Goal: Transaction & Acquisition: Purchase product/service

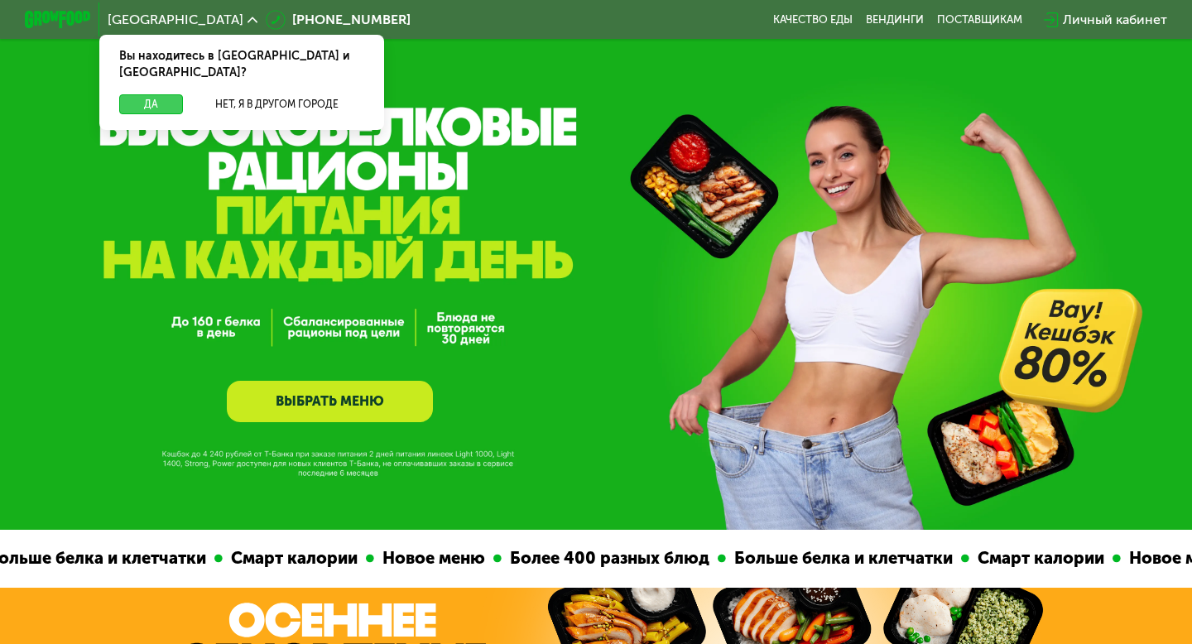
click at [159, 94] on button "Да" at bounding box center [151, 104] width 64 height 20
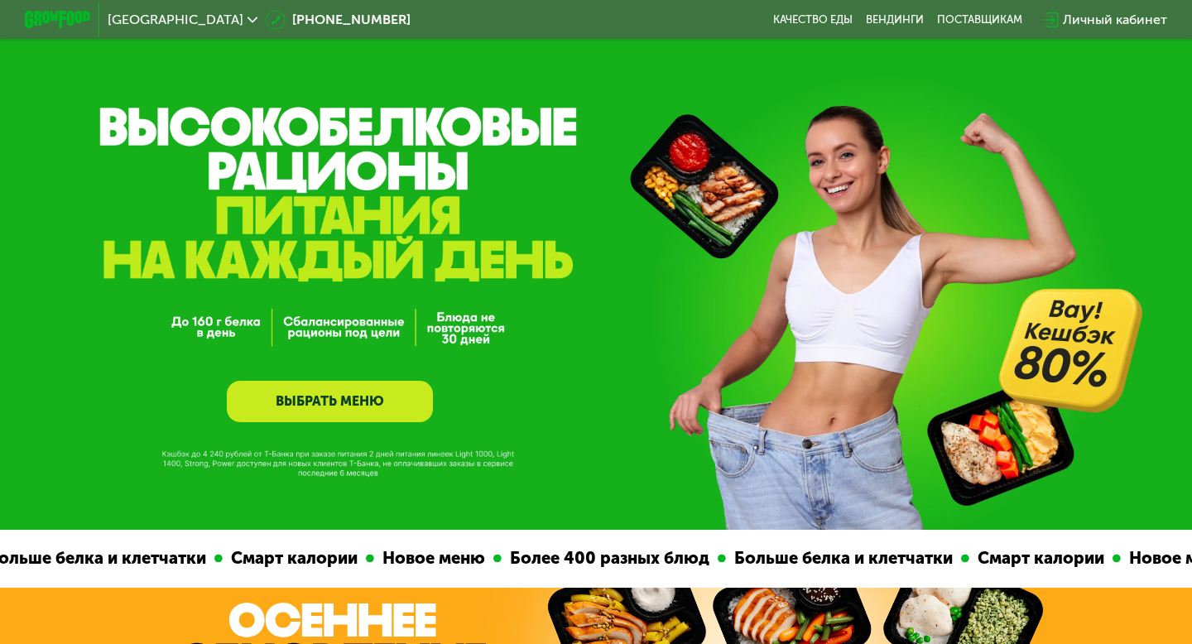
click at [336, 398] on link "ВЫБРАТЬ МЕНЮ" at bounding box center [330, 401] width 206 height 41
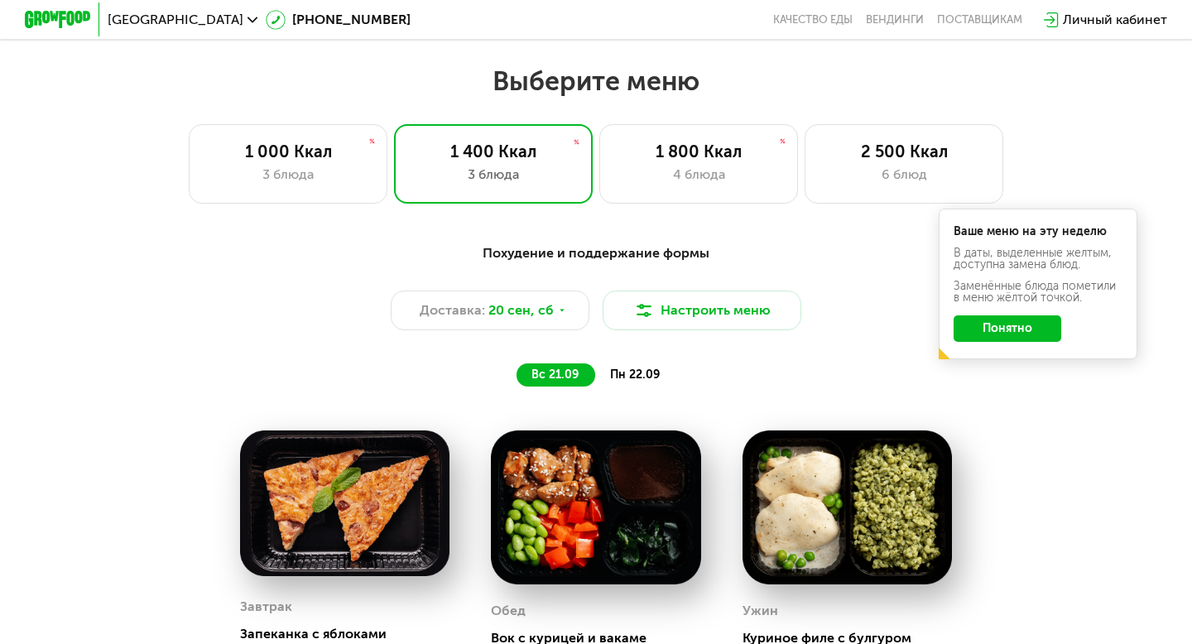
scroll to position [1044, 0]
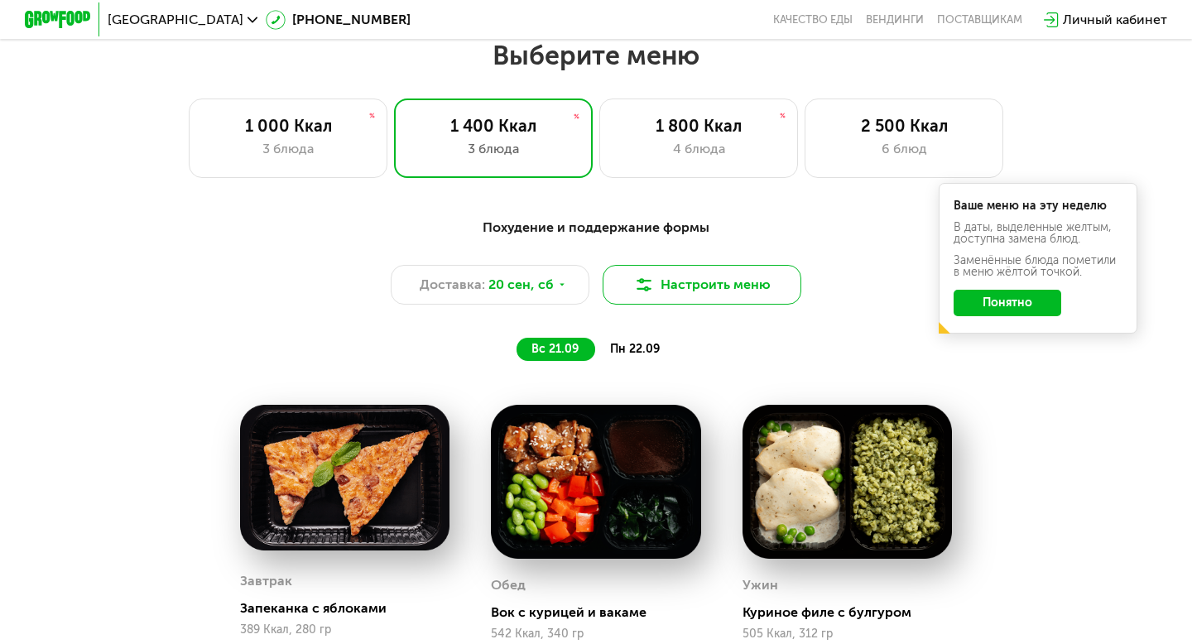
click at [649, 297] on button "Настроить меню" at bounding box center [702, 285] width 199 height 40
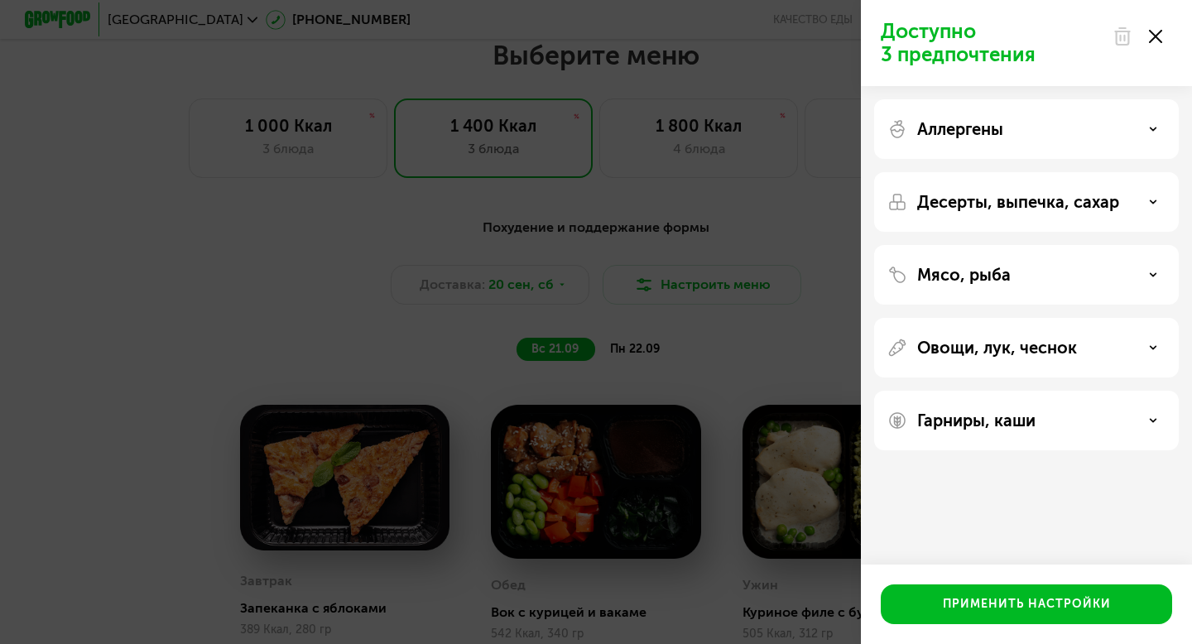
click at [644, 255] on div "Доступно 3 предпочтения Аллергены Десерты, выпечка, сахар Мясо, рыба Овощи, лук…" at bounding box center [596, 322] width 1192 height 644
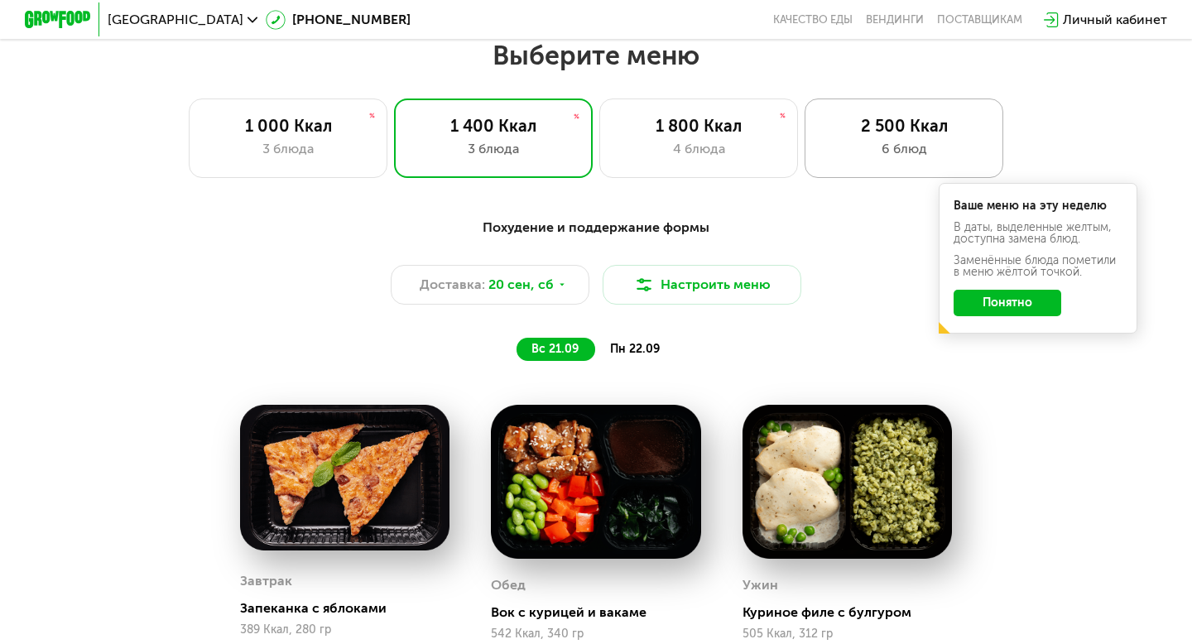
click at [932, 120] on div "2 500 Ккал" at bounding box center [904, 126] width 164 height 20
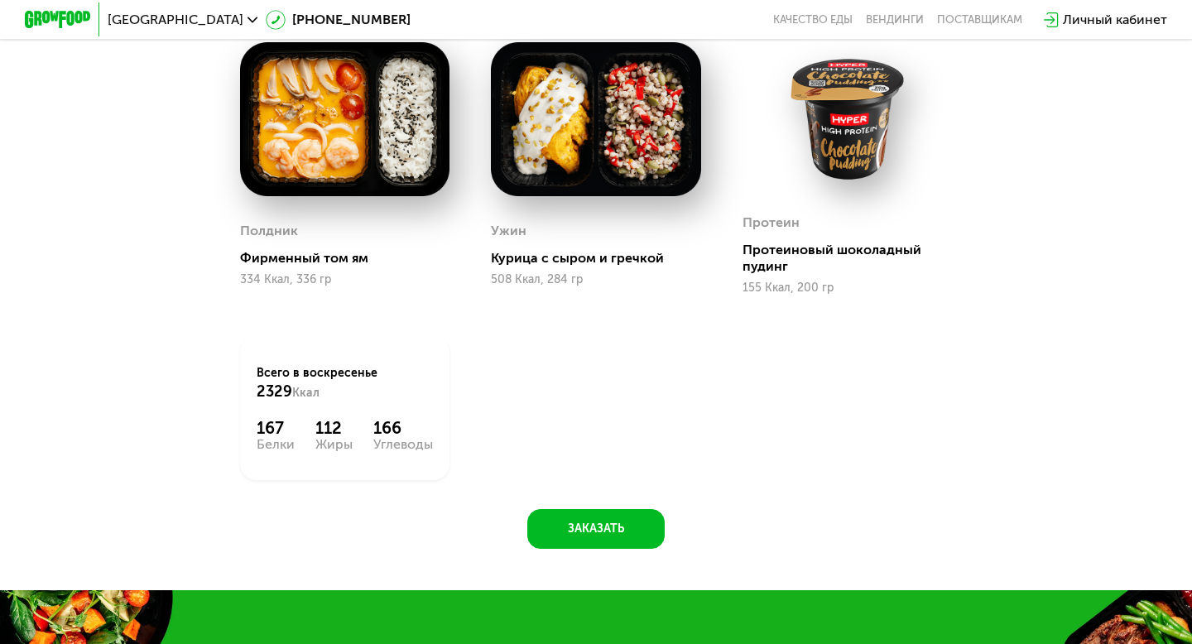
scroll to position [1823, 0]
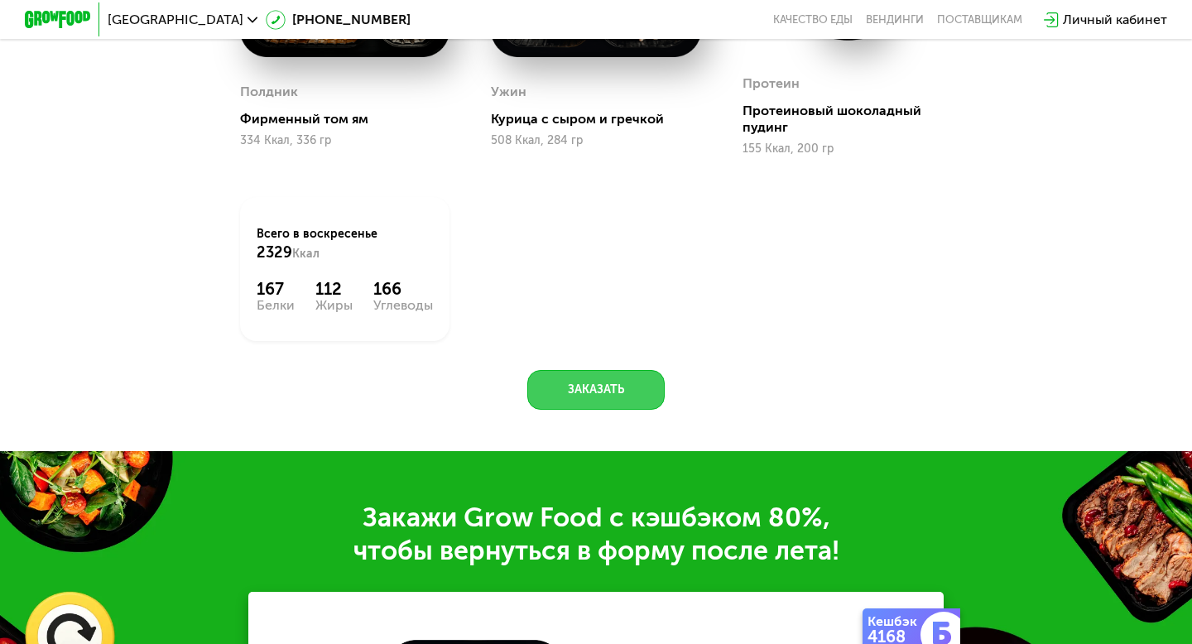
click at [561, 389] on button "Заказать" at bounding box center [595, 390] width 137 height 40
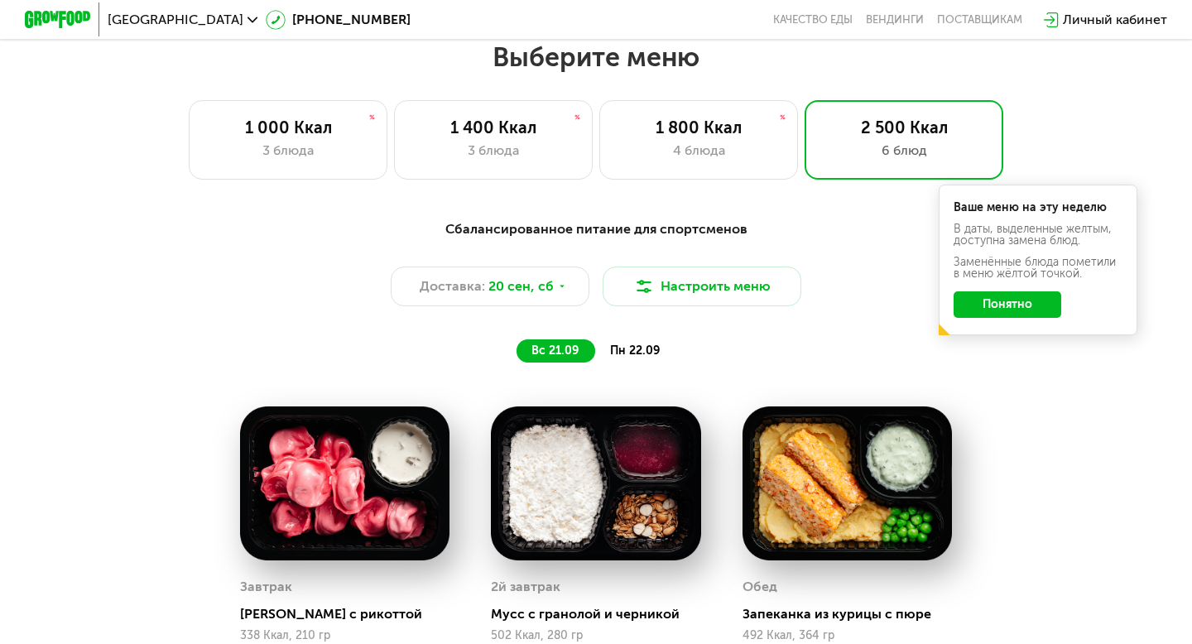
scroll to position [916, 0]
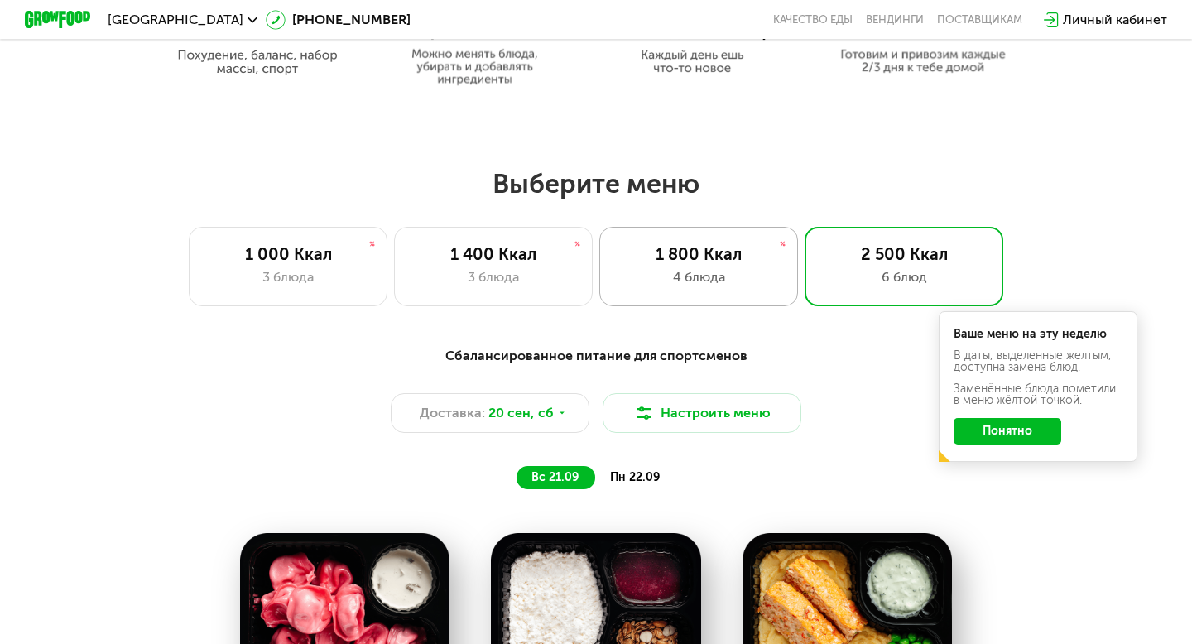
click at [719, 265] on div "1 800 Ккал 4 блюда" at bounding box center [698, 266] width 199 height 79
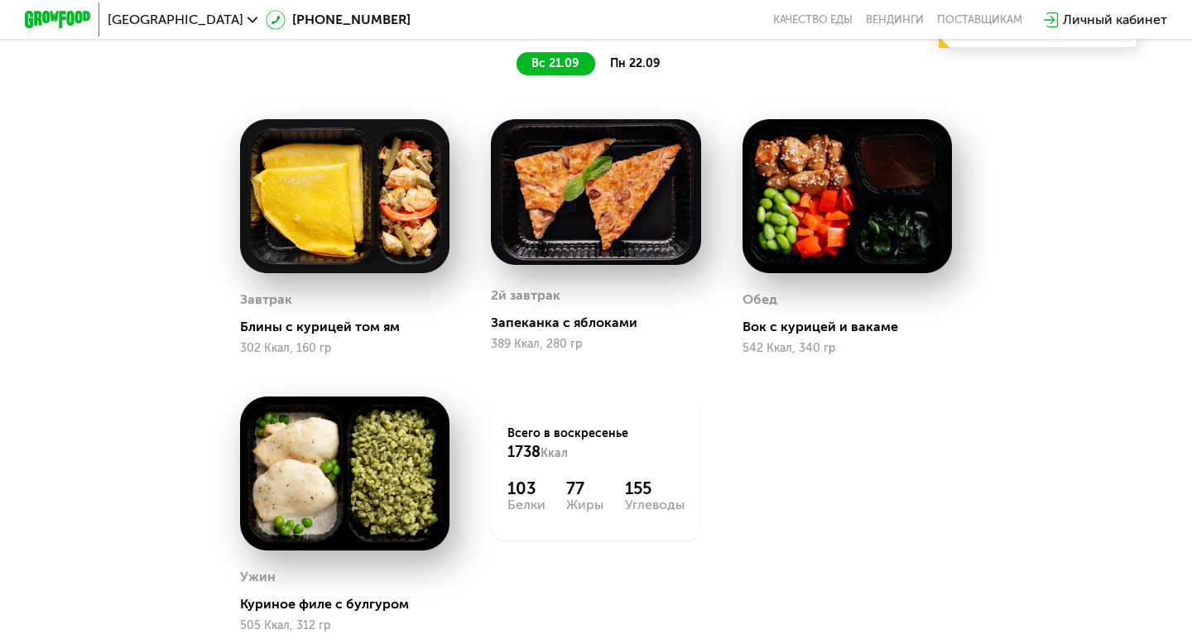
scroll to position [1243, 0]
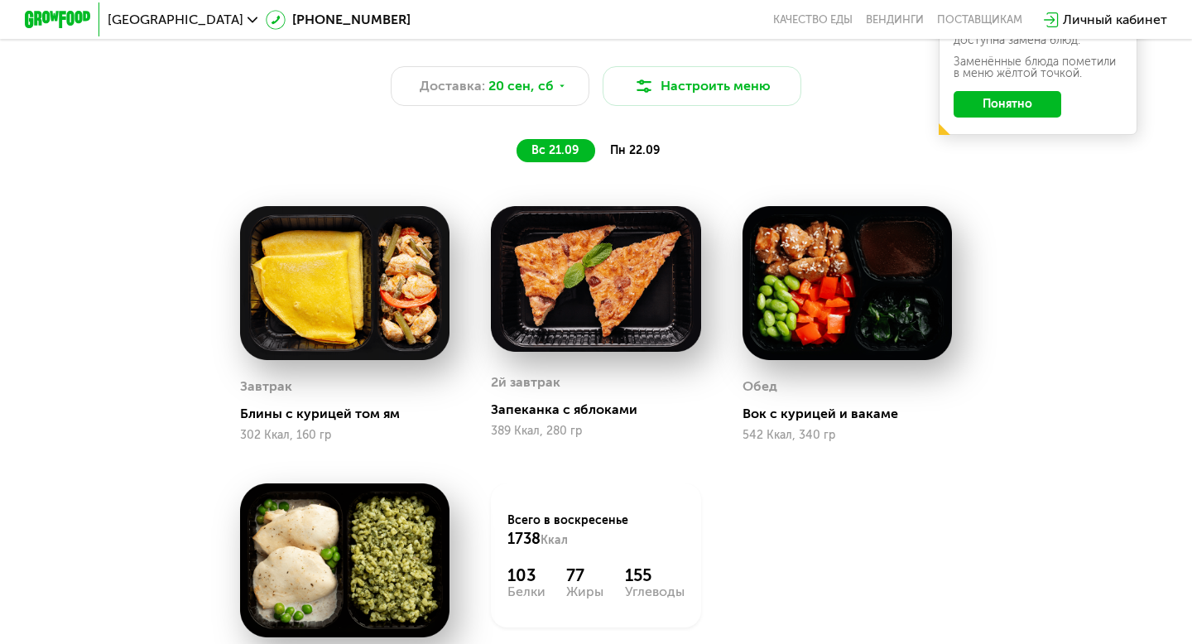
click at [644, 151] on span "пн 22.09" at bounding box center [635, 150] width 50 height 14
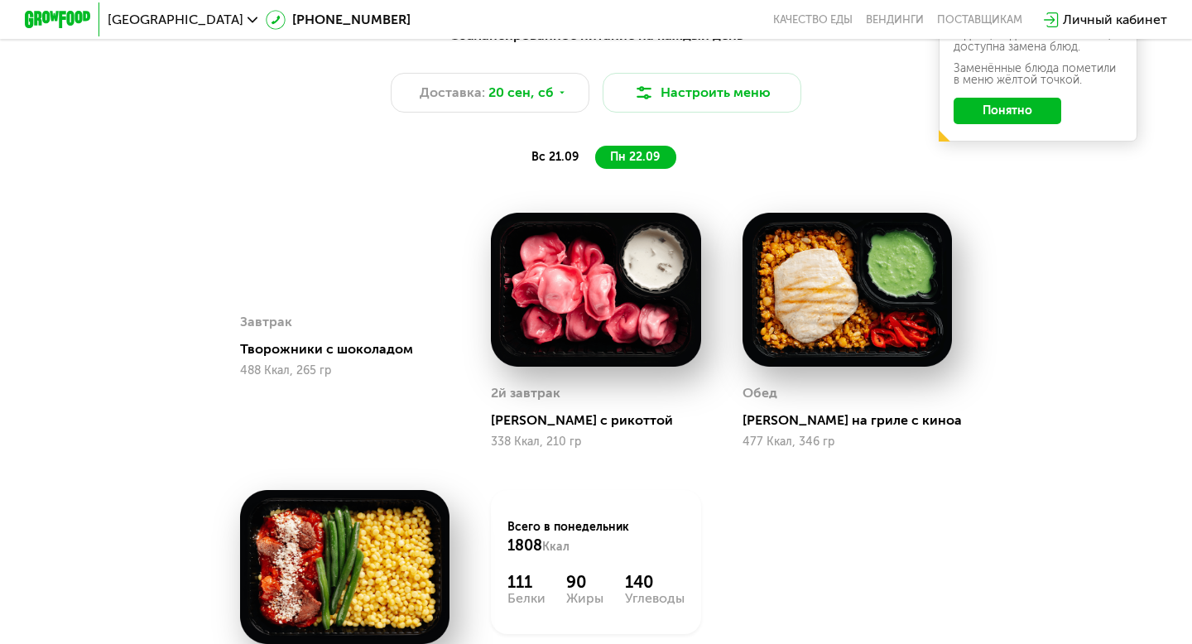
scroll to position [1199, 0]
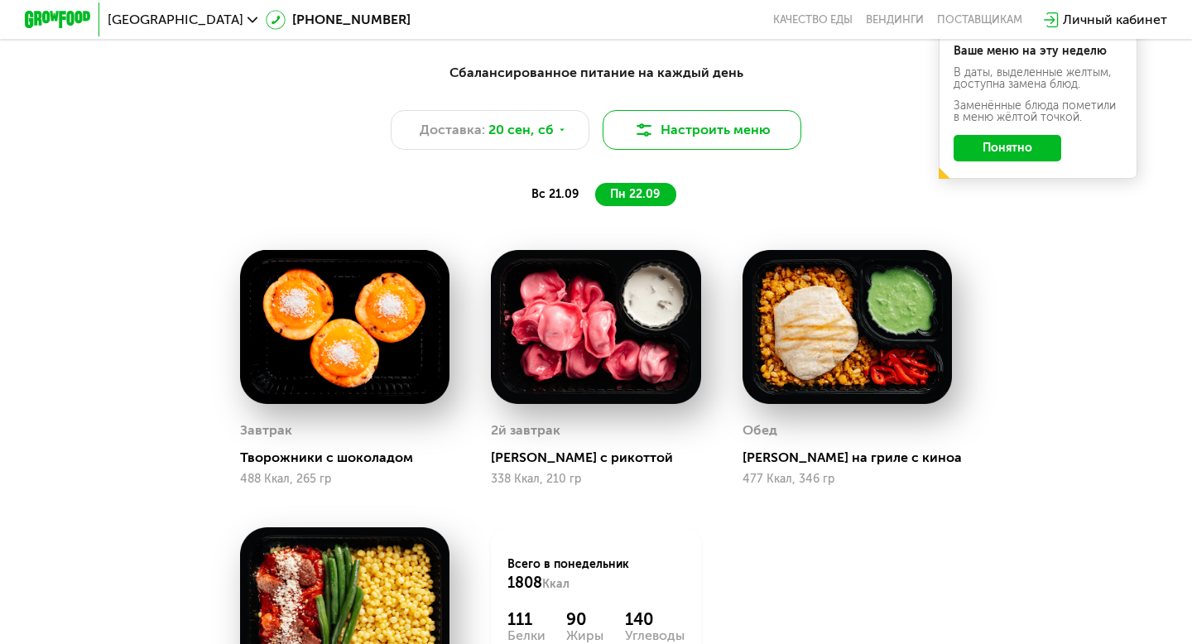
click at [741, 116] on button "Настроить меню" at bounding box center [702, 130] width 199 height 40
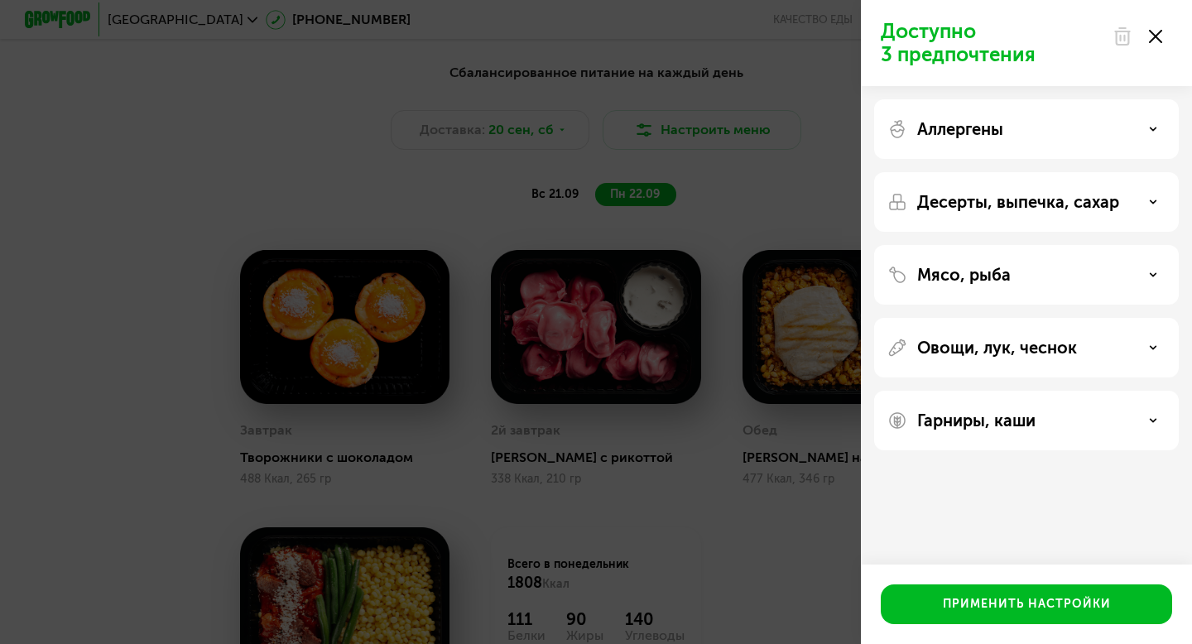
click at [1007, 139] on div "Аллергены" at bounding box center [1026, 129] width 305 height 60
click at [1147, 129] on div "Аллергены" at bounding box center [1027, 129] width 278 height 20
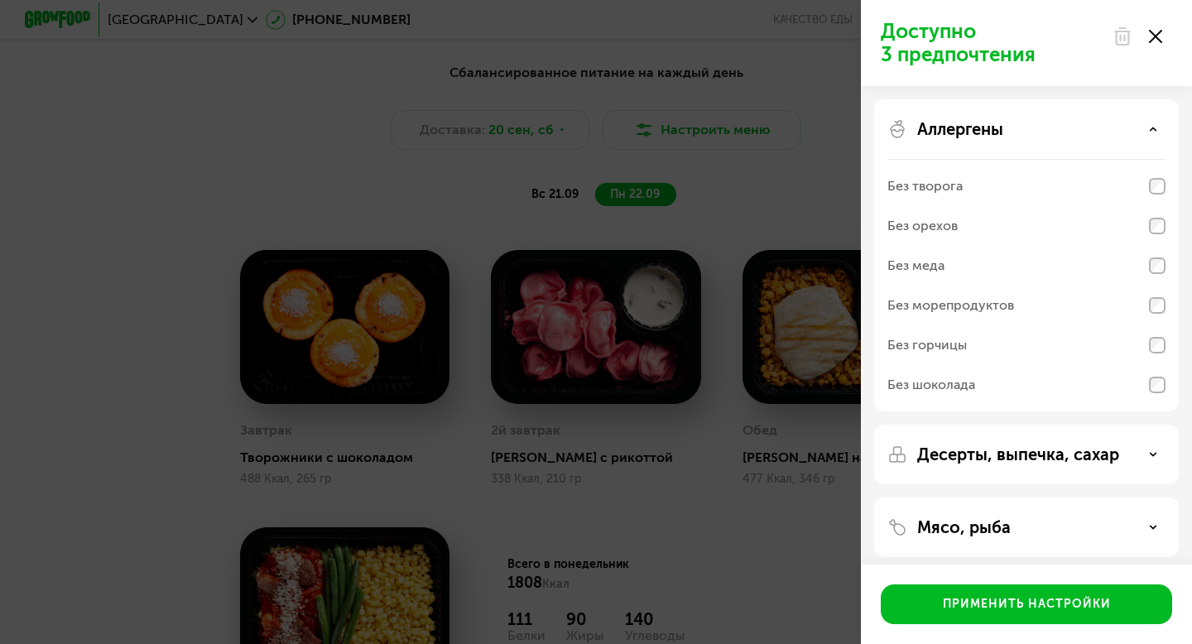
click at [1147, 129] on div "Аллергены" at bounding box center [1027, 129] width 278 height 20
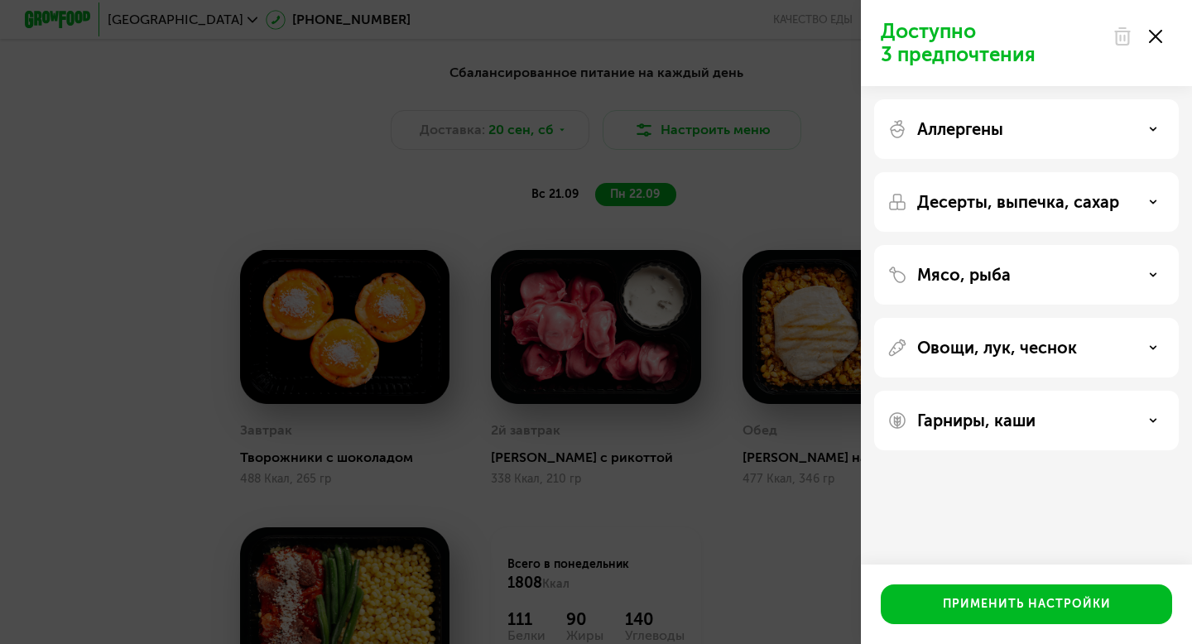
click at [1147, 200] on div "Десерты, выпечка, сахар" at bounding box center [1027, 202] width 278 height 20
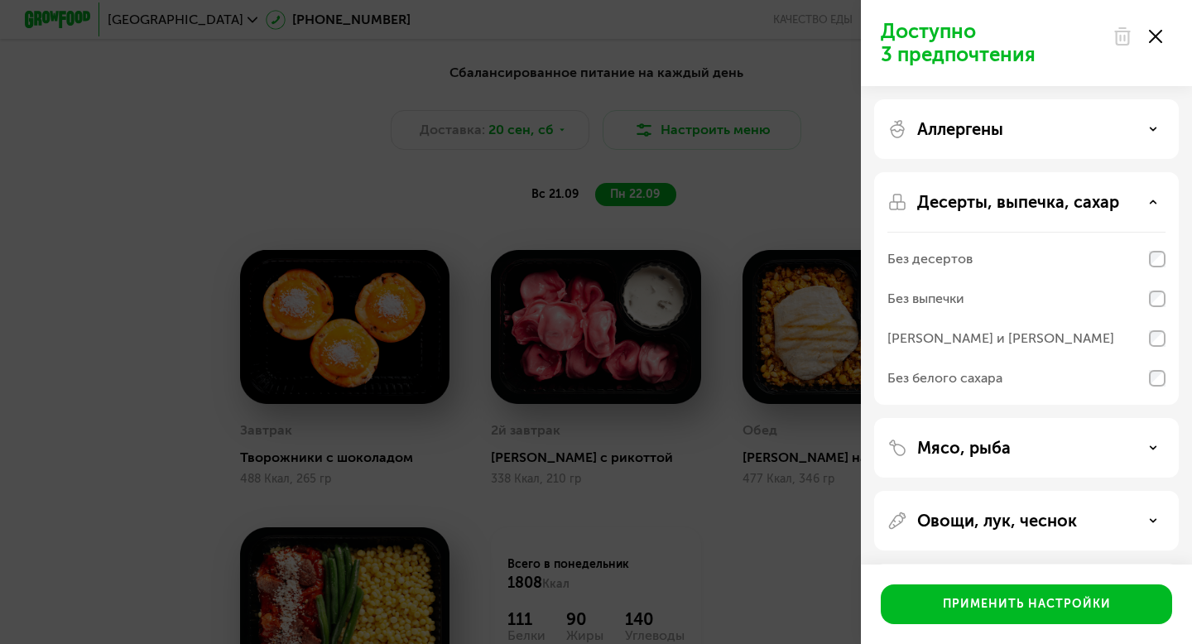
click at [1147, 200] on div "Десерты, выпечка, сахар" at bounding box center [1027, 202] width 278 height 20
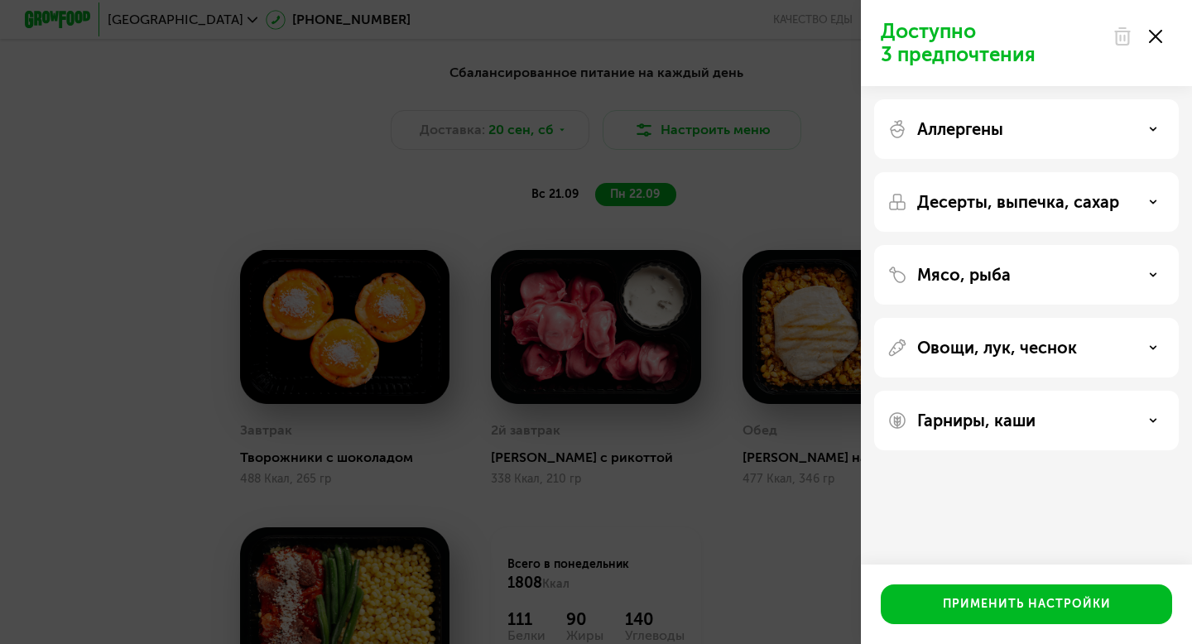
click at [1149, 278] on icon at bounding box center [1153, 275] width 8 height 8
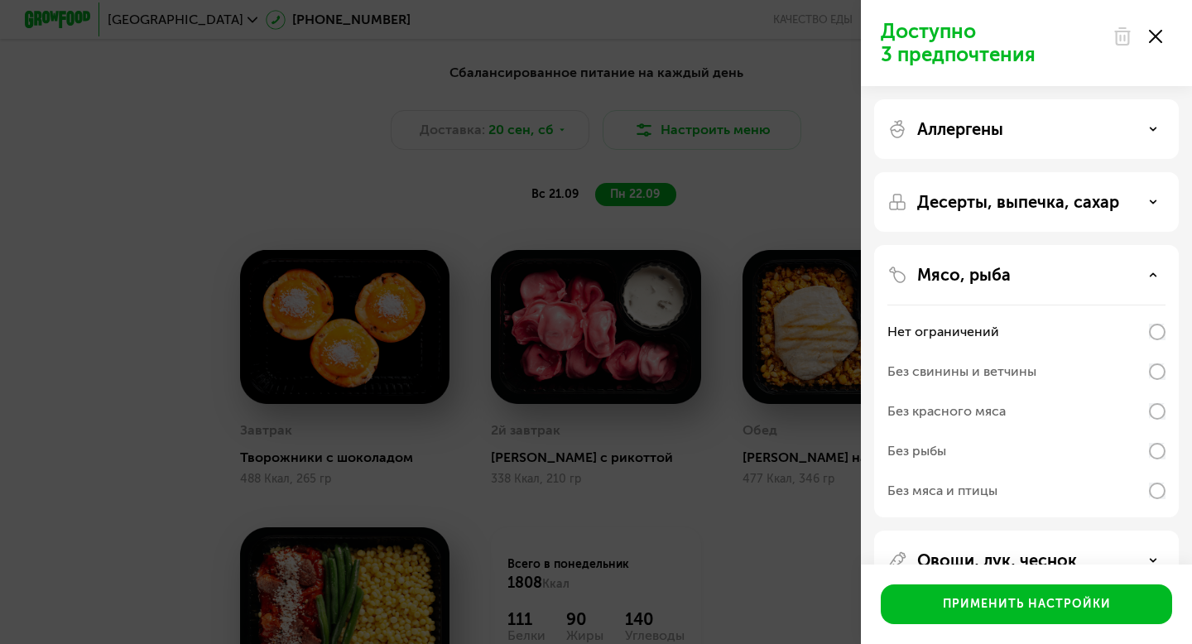
click at [1149, 278] on icon at bounding box center [1153, 275] width 8 height 8
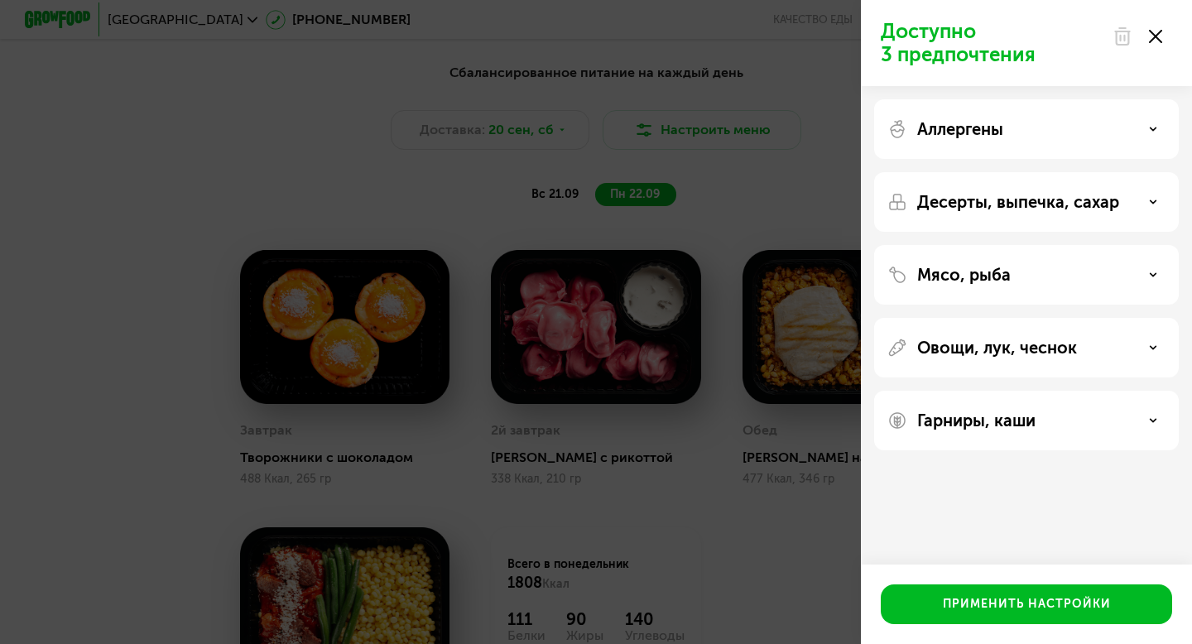
click at [1158, 344] on div "Овощи, лук, чеснок" at bounding box center [1027, 348] width 278 height 20
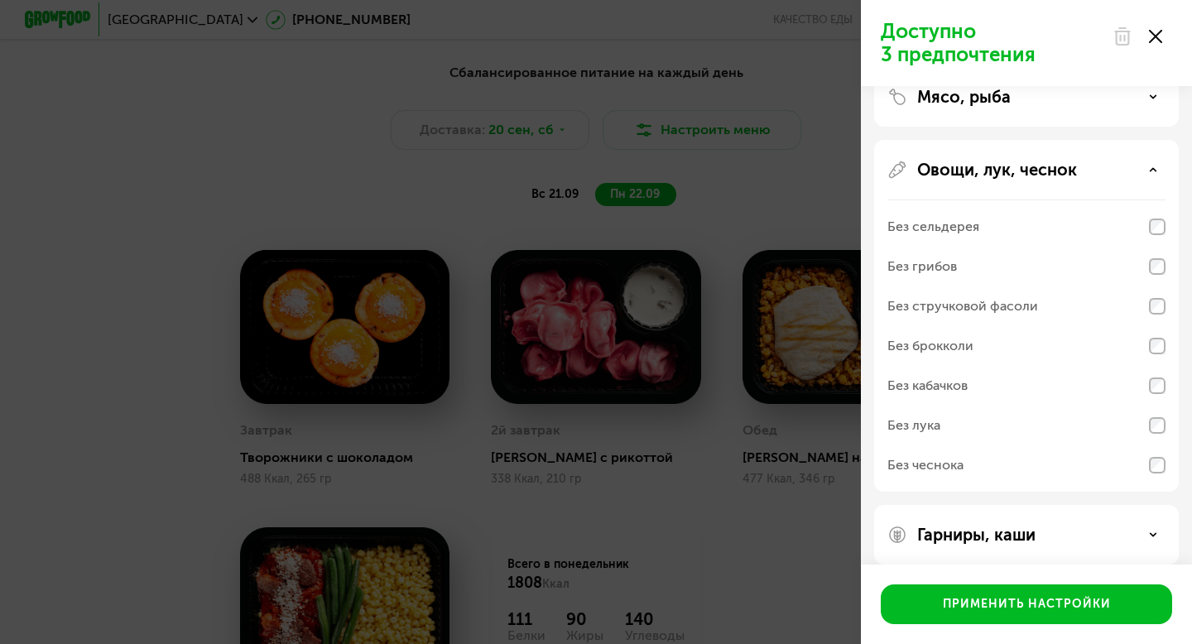
scroll to position [195, 0]
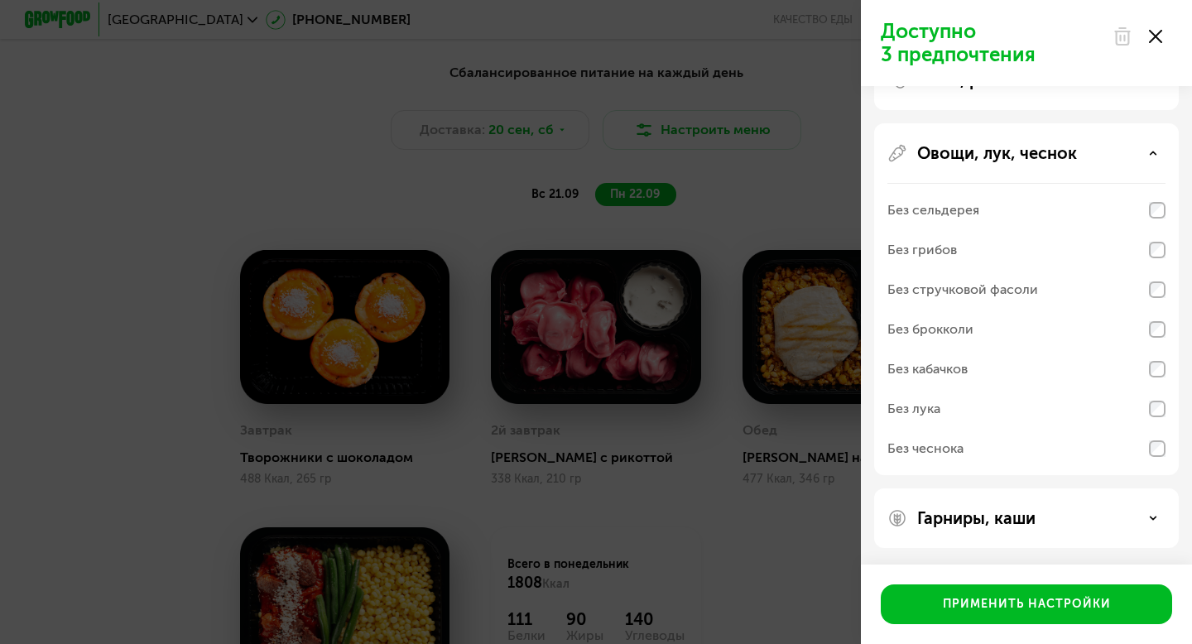
click at [1126, 521] on div "Гарниры, каши" at bounding box center [1027, 518] width 278 height 20
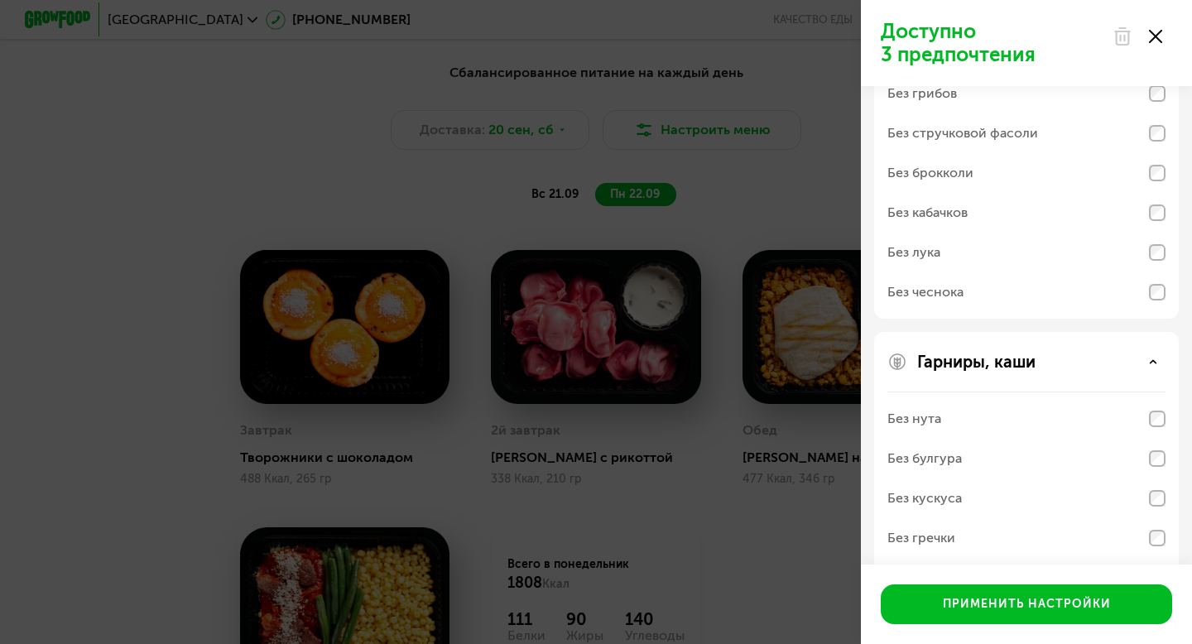
scroll to position [407, 0]
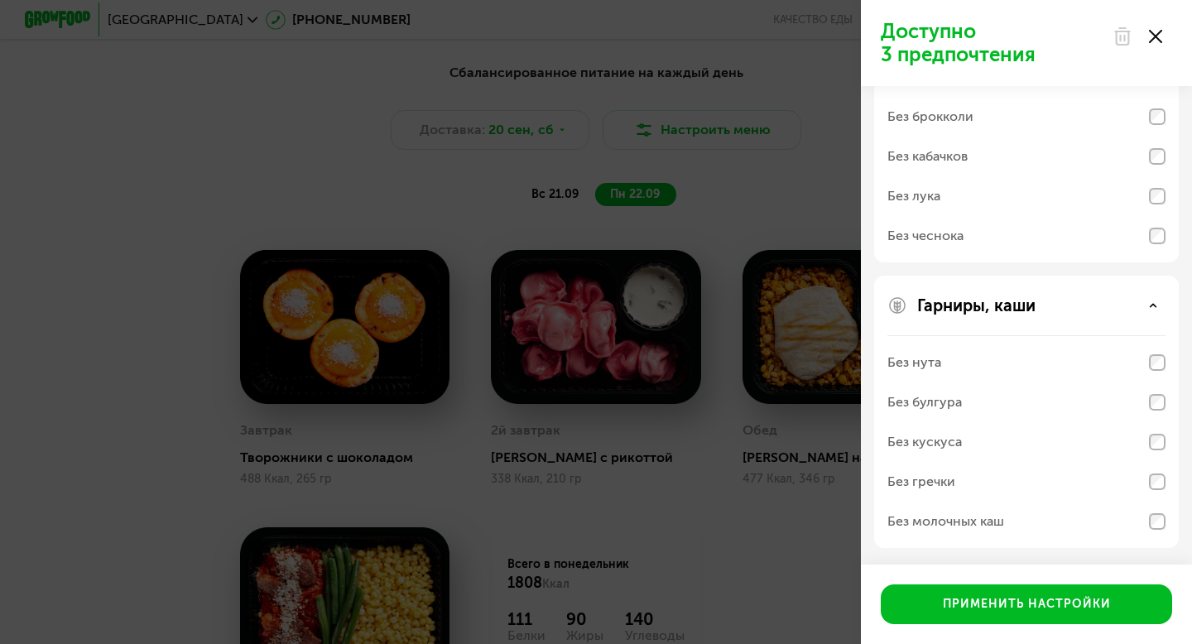
click at [1157, 39] on use at bounding box center [1155, 36] width 13 height 13
